Goal: Task Accomplishment & Management: Complete application form

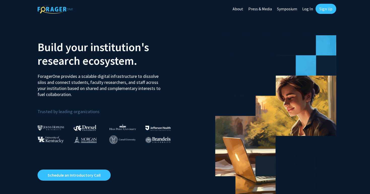
click at [334, 10] on link "Sign Up" at bounding box center [326, 9] width 21 height 10
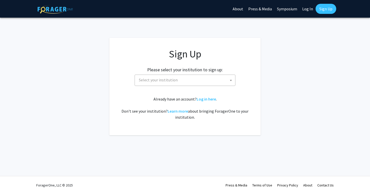
click at [146, 82] on span "Select your institution" at bounding box center [158, 79] width 39 height 5
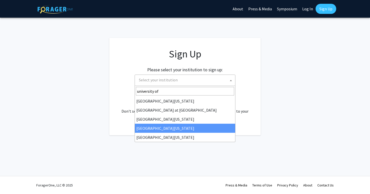
type input "university of"
select select "31"
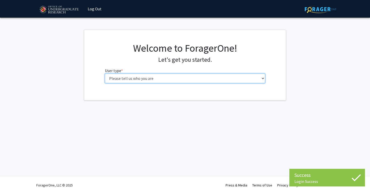
click at [165, 80] on select "Please tell us who you are Undergraduate Student Master's Student Doctoral Cand…" at bounding box center [185, 79] width 161 height 10
select select "1: undergrad"
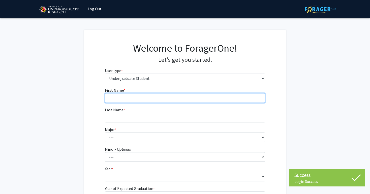
click at [157, 97] on input "First Name * required" at bounding box center [185, 98] width 161 height 10
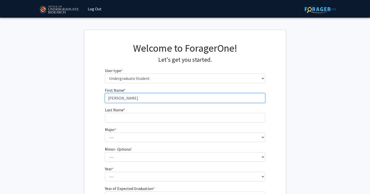
type input "[PERSON_NAME]"
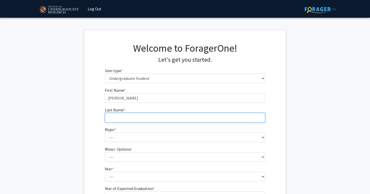
click at [156, 116] on input "Last Name * required" at bounding box center [185, 118] width 161 height 10
type input "Miele"
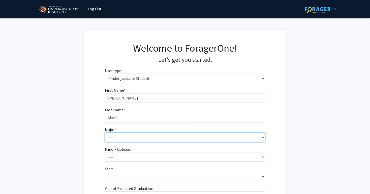
click at [145, 137] on select "--- Accounting Aerospace Engineering African American and Africana Studies Agri…" at bounding box center [185, 138] width 161 height 10
select select "85: 2386"
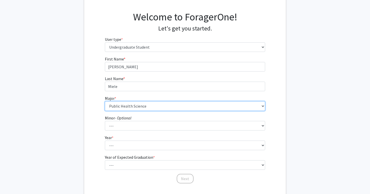
scroll to position [36, 0]
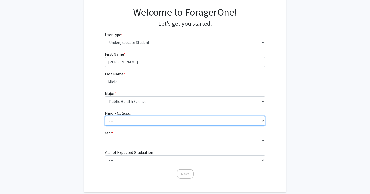
click at [149, 119] on select "--- Actuarial Mathematics Advanced Cybersecurity Experience for Students Africa…" at bounding box center [185, 121] width 161 height 10
select select "108: 1911"
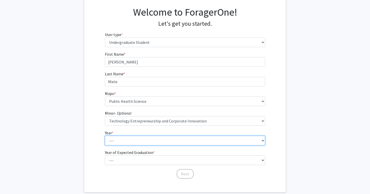
click at [142, 143] on select "--- First-year Sophomore Junior Senior Postbaccalaureate Certificate" at bounding box center [185, 141] width 161 height 10
select select "3: junior"
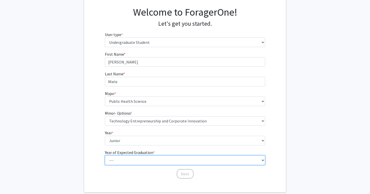
click at [147, 160] on select "--- 2025 2026 2027 2028 2029 2030 2031 2032 2033 2034" at bounding box center [185, 161] width 161 height 10
select select "3: 2027"
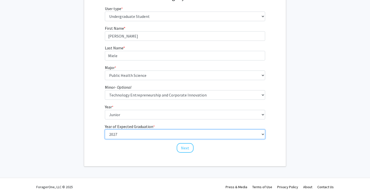
scroll to position [64, 0]
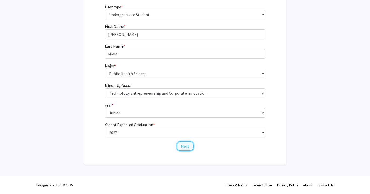
click at [183, 146] on button "Next" at bounding box center [185, 147] width 17 height 10
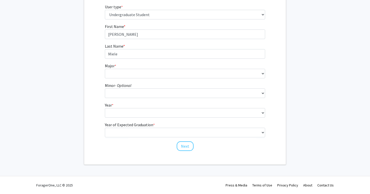
scroll to position [0, 0]
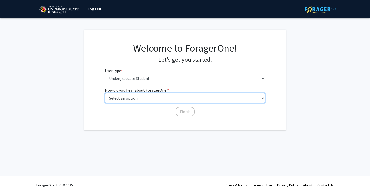
click at [163, 98] on select "Select an option Peer/student recommendation Faculty/staff recommendation Unive…" at bounding box center [185, 98] width 161 height 10
select select "2: faculty_recommendation"
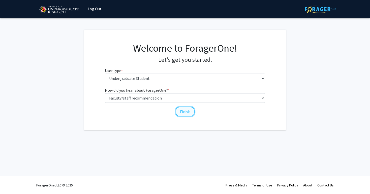
click at [190, 115] on button "Finish" at bounding box center [185, 112] width 19 height 10
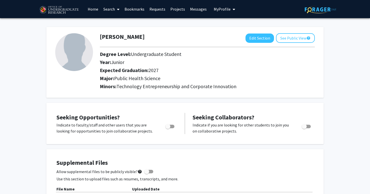
click at [177, 7] on link "Projects" at bounding box center [178, 9] width 20 height 18
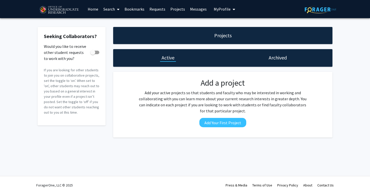
click at [221, 38] on h1 "Projects" at bounding box center [222, 35] width 17 height 7
click at [221, 39] on h1 "Projects" at bounding box center [222, 35] width 17 height 7
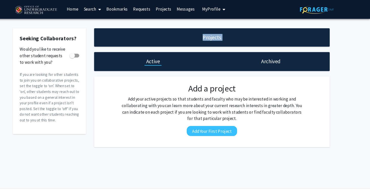
click at [91, 10] on link "Home" at bounding box center [93, 9] width 16 height 18
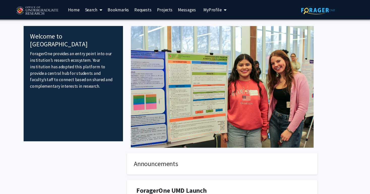
click at [111, 6] on link "Search" at bounding box center [111, 9] width 21 height 18
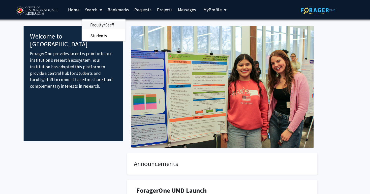
click at [112, 23] on span "Faculty/Staff" at bounding box center [119, 23] width 37 height 10
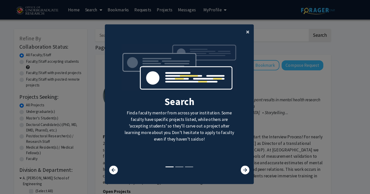
click at [256, 30] on span "×" at bounding box center [255, 30] width 3 height 8
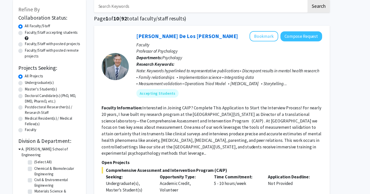
scroll to position [15, 0]
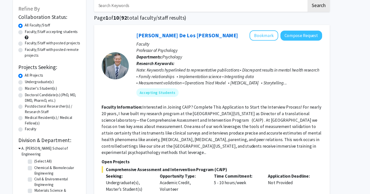
click at [55, 91] on label "Undergraduate(s)" at bounding box center [62, 89] width 27 height 5
click at [52, 90] on input "Undergraduate(s)" at bounding box center [50, 88] width 3 height 3
radio input "true"
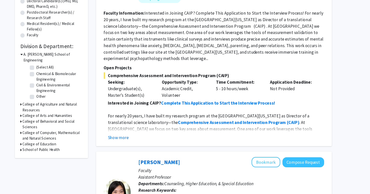
scroll to position [102, 0]
click at [65, 123] on h3 "College of Behavioral and Social Sciences" at bounding box center [73, 128] width 56 height 11
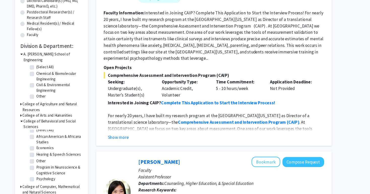
scroll to position [0, 0]
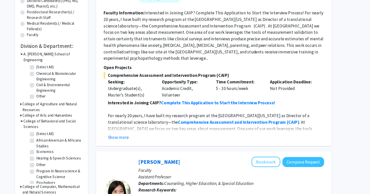
click at [78, 118] on h3 "College of Arts and Humanities" at bounding box center [68, 120] width 46 height 5
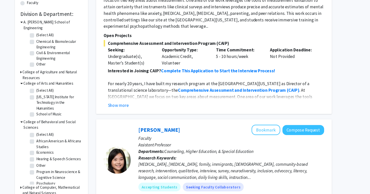
scroll to position [132, 0]
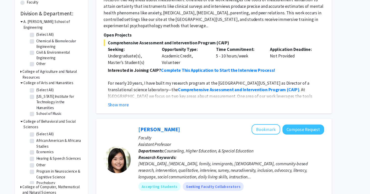
click at [81, 77] on h3 "College of Agriculture and Natural Resources" at bounding box center [73, 82] width 56 height 11
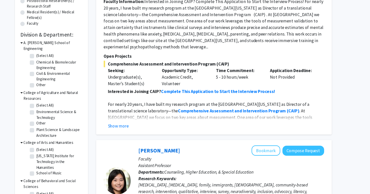
scroll to position [115, 0]
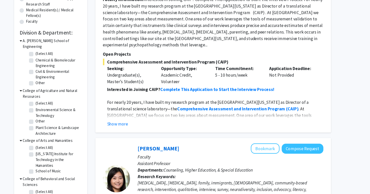
click at [74, 113] on label "Environmental Science & Technology" at bounding box center [79, 118] width 42 height 11
click at [61, 113] on input "Environmental Science & Technology" at bounding box center [59, 114] width 3 height 3
checkbox input "true"
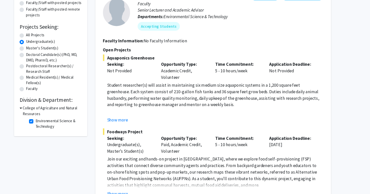
scroll to position [54, 0]
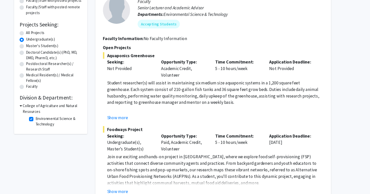
click at [58, 125] on label "Environmental Science & Technology" at bounding box center [79, 126] width 42 height 11
click at [58, 125] on input "Environmental Science & Technology" at bounding box center [59, 122] width 3 height 3
checkbox input "false"
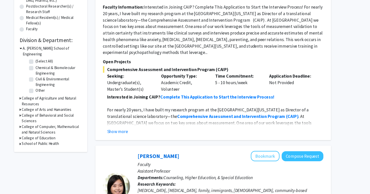
scroll to position [110, 0]
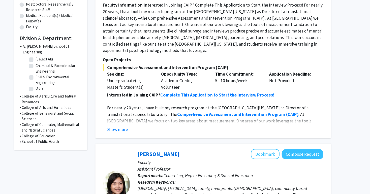
click at [84, 127] on h3 "College of Computer, Mathematical and Natural Sciences" at bounding box center [73, 132] width 56 height 11
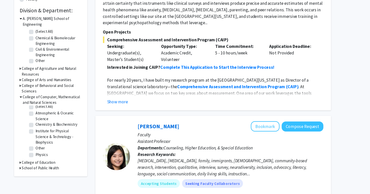
scroll to position [140, 0]
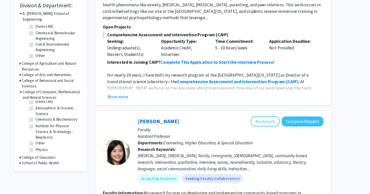
click at [70, 163] on h3 "School of Public Health" at bounding box center [62, 165] width 35 height 5
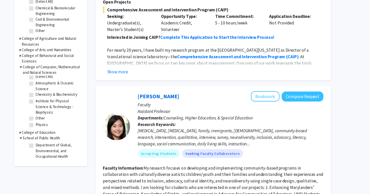
scroll to position [167, 0]
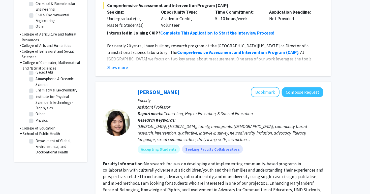
click at [67, 146] on label "Department of Global, Environmental, and Occupational Health" at bounding box center [79, 150] width 42 height 16
click at [61, 145] on input "Department of Global, Environmental, and Occupational Health" at bounding box center [59, 143] width 3 height 3
checkbox input "true"
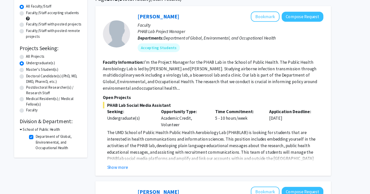
scroll to position [33, 0]
click at [140, 169] on button "Show more" at bounding box center [133, 169] width 19 height 6
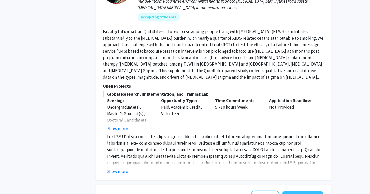
scroll to position [302, 0]
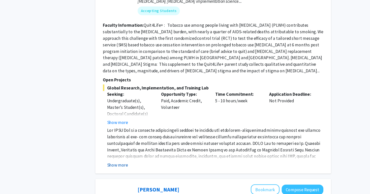
click at [128, 164] on button "Show more" at bounding box center [133, 167] width 19 height 6
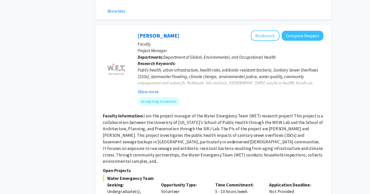
scroll to position [498, 0]
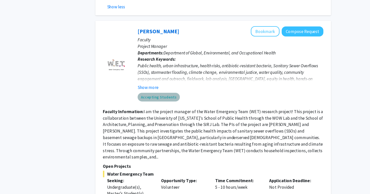
click at [172, 100] on mat-chip "Accepting Students" at bounding box center [172, 104] width 39 height 8
click at [166, 92] on button "Show more" at bounding box center [162, 95] width 19 height 6
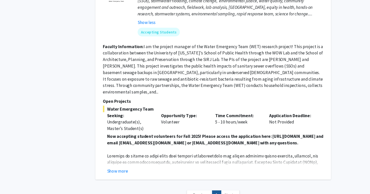
scroll to position [566, 0]
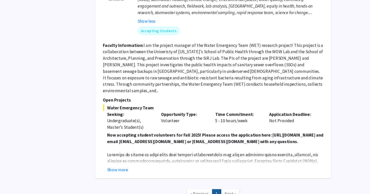
click at [138, 165] on div "Shachar Gazit-Rosenthal Bookmark Compose Request Faculty Project Manager Depart…" at bounding box center [223, 72] width 220 height 215
click at [138, 169] on button "Show more" at bounding box center [133, 172] width 19 height 6
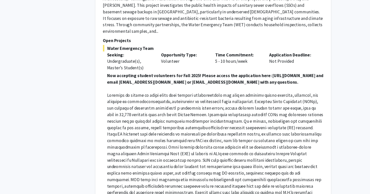
scroll to position [633, 0]
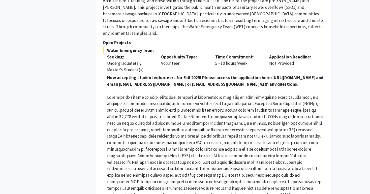
click at [169, 70] on strong "Now accepting student volunteers for Fall 2025! Please access the application h…" at bounding box center [225, 75] width 202 height 11
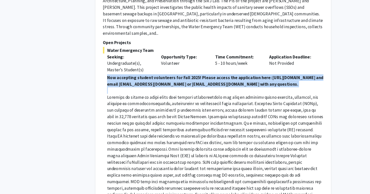
click at [169, 70] on strong "Now accepting student volunteers for Fall 2025! Please access the application h…" at bounding box center [225, 75] width 202 height 11
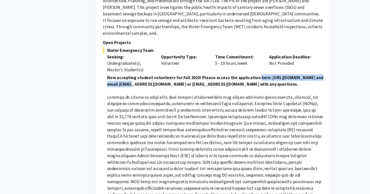
drag, startPoint x: 125, startPoint y: 68, endPoint x: 203, endPoint y: 67, distance: 78.7
click at [203, 70] on strong "Now accepting student volunteers for Fall 2025! Please access the application h…" at bounding box center [225, 75] width 202 height 11
copy strong "here: https://forms.gle/vABvS8fVzUefN9QF6"
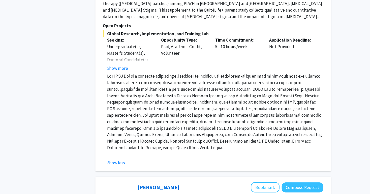
scroll to position [357, 0]
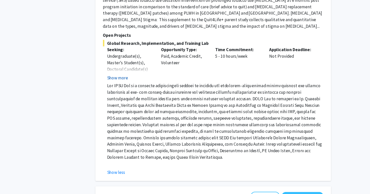
click at [141, 69] on button "Show more" at bounding box center [133, 72] width 19 height 6
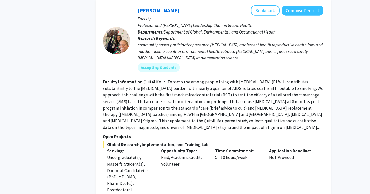
scroll to position [252, 0]
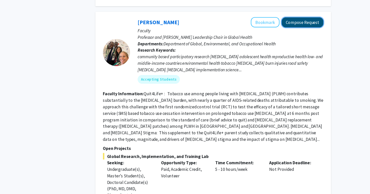
click at [296, 16] on button "Compose Request" at bounding box center [306, 20] width 39 height 9
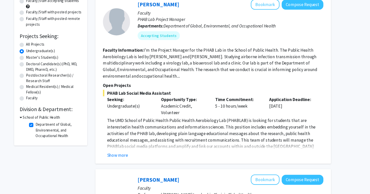
scroll to position [44, 0]
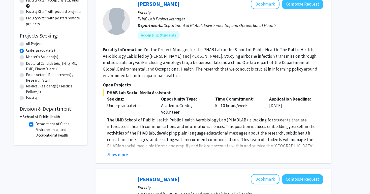
click at [58, 129] on label "Department of Global, Environmental, and Occupational Health" at bounding box center [79, 134] width 42 height 16
click at [58, 129] on input "Department of Global, Environmental, and Occupational Health" at bounding box center [59, 127] width 3 height 3
checkbox input "false"
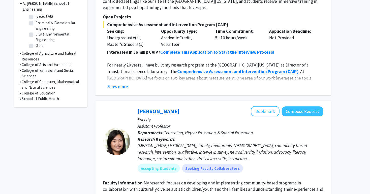
scroll to position [160, 0]
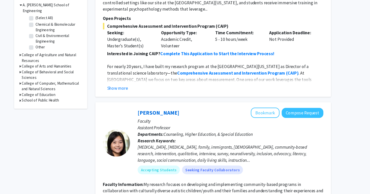
click at [68, 76] on h3 "College of Computer, Mathematical and Natural Sciences" at bounding box center [73, 81] width 56 height 11
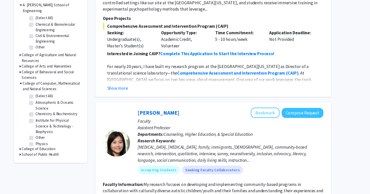
click at [65, 112] on label "Institute for Physical Science & Technology - Biophysics" at bounding box center [79, 119] width 42 height 16
click at [61, 112] on input "Institute for Physical Science & Technology - Biophysics" at bounding box center [59, 112] width 3 height 3
checkbox input "true"
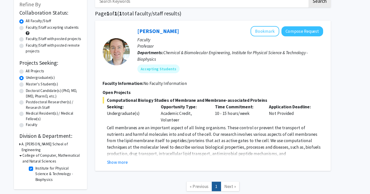
scroll to position [29, 0]
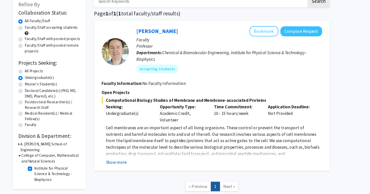
click at [128, 153] on button "Show more" at bounding box center [133, 154] width 19 height 6
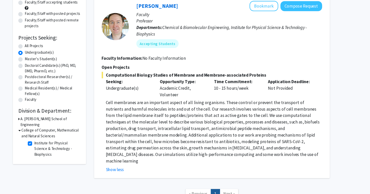
scroll to position [55, 0]
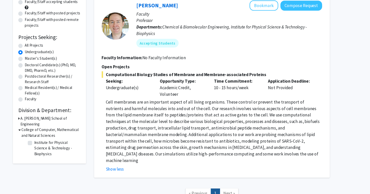
checkbox input "false"
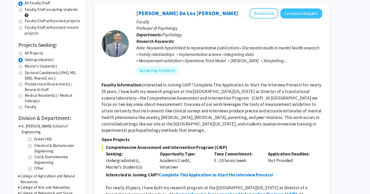
scroll to position [64, 0]
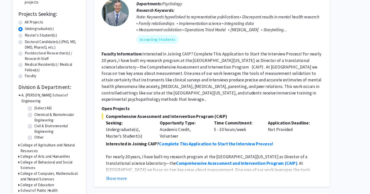
click at [69, 157] on h3 "College of Arts and Humanities" at bounding box center [68, 159] width 46 height 5
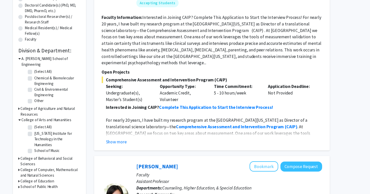
scroll to position [100, 0]
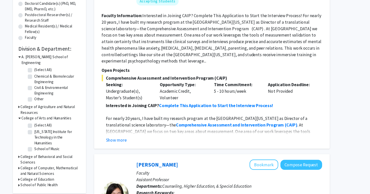
click at [77, 157] on h3 "College of Behavioral and Social Sciences" at bounding box center [73, 162] width 56 height 11
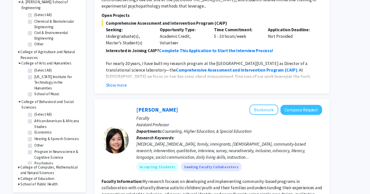
scroll to position [4, 0]
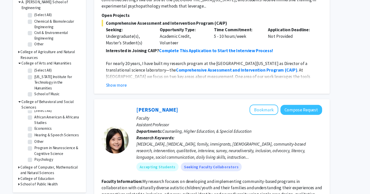
click at [70, 149] on label "Program in Neuroscience & Cognitive Science" at bounding box center [79, 154] width 42 height 11
click at [61, 149] on input "Program in Neuroscience & Cognitive Science" at bounding box center [59, 150] width 3 height 3
checkbox input "true"
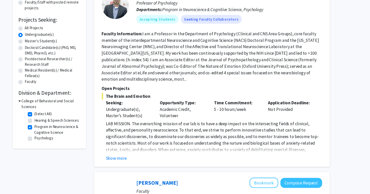
scroll to position [60, 0]
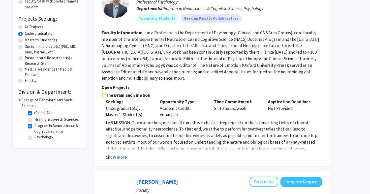
click at [138, 157] on button "Show more" at bounding box center [133, 160] width 19 height 6
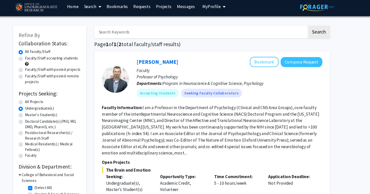
scroll to position [0, 0]
